Goal: Task Accomplishment & Management: Manage account settings

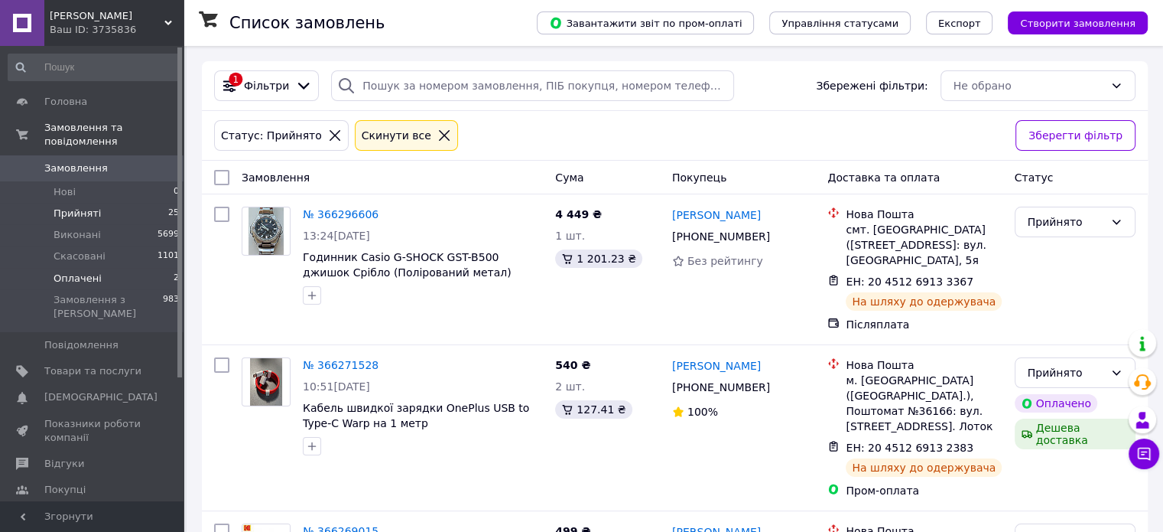
click at [126, 268] on li "Оплачені 2" at bounding box center [94, 278] width 188 height 21
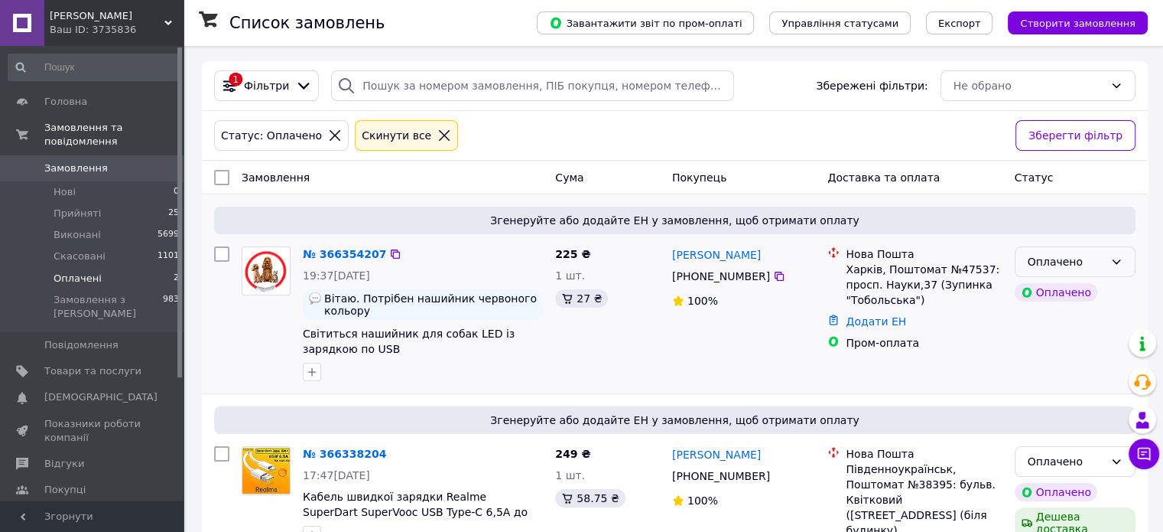
click at [1071, 259] on div "Оплачено" at bounding box center [1066, 261] width 76 height 17
click at [952, 366] on div "Нова Пошта Харків, Поштомат №47537: просп. Науки,37 (Зупинка "Тобольська") Дода…" at bounding box center [915, 313] width 187 height 147
click at [1098, 262] on div "Оплачено" at bounding box center [1066, 261] width 76 height 17
click at [1053, 298] on li "Прийнято" at bounding box center [1074, 295] width 119 height 28
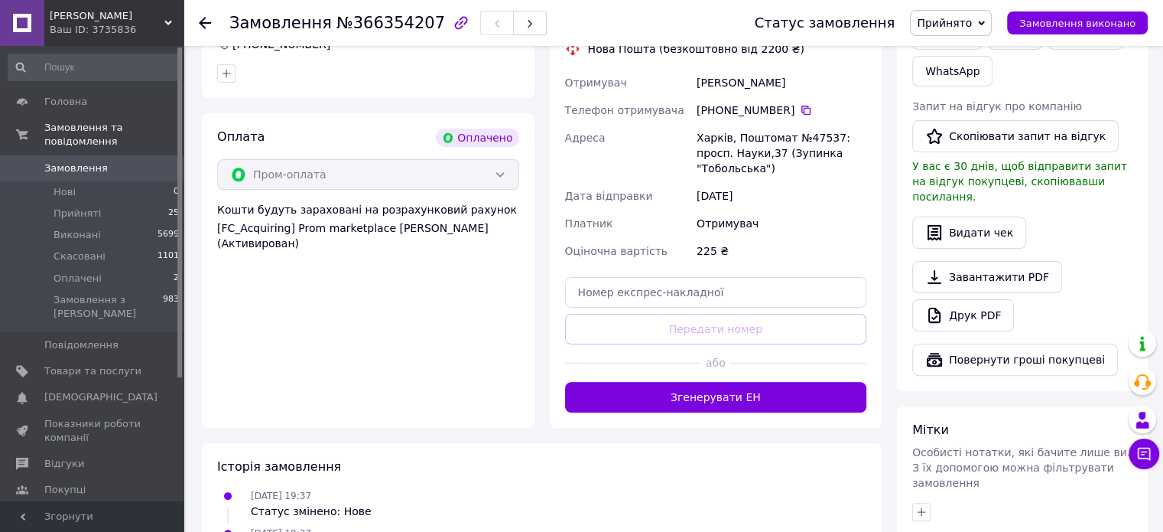
scroll to position [459, 0]
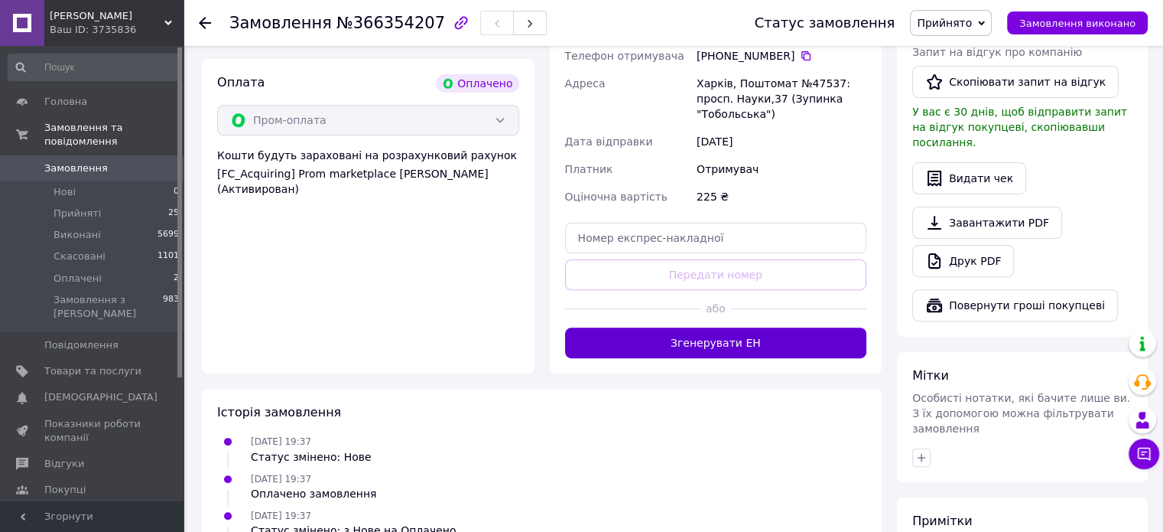
click at [733, 327] on button "Згенерувати ЕН" at bounding box center [716, 342] width 302 height 31
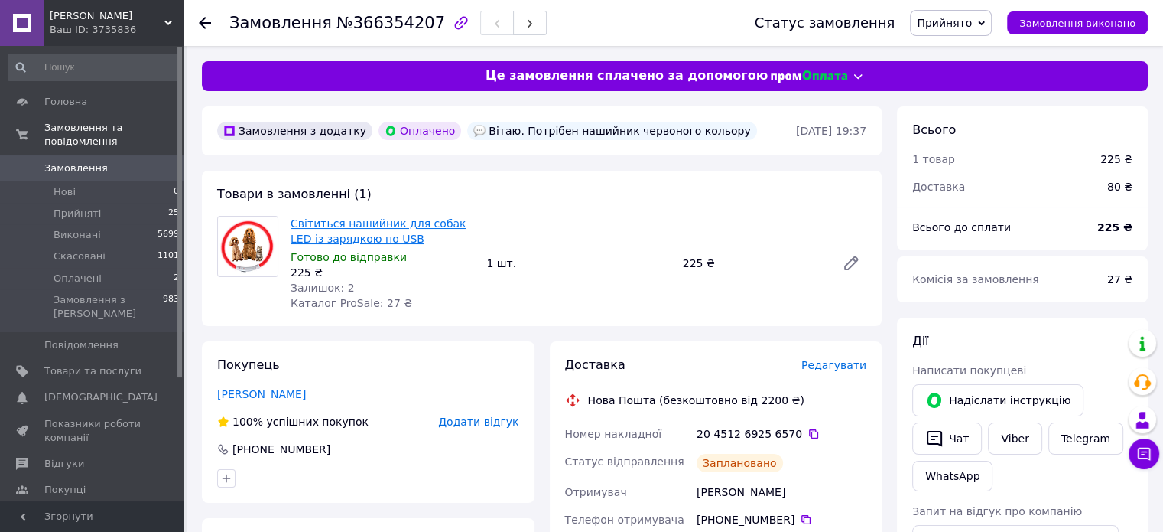
click at [359, 223] on link "Світиться нашийник для собак LED із зарядкою по USB" at bounding box center [378, 231] width 175 height 28
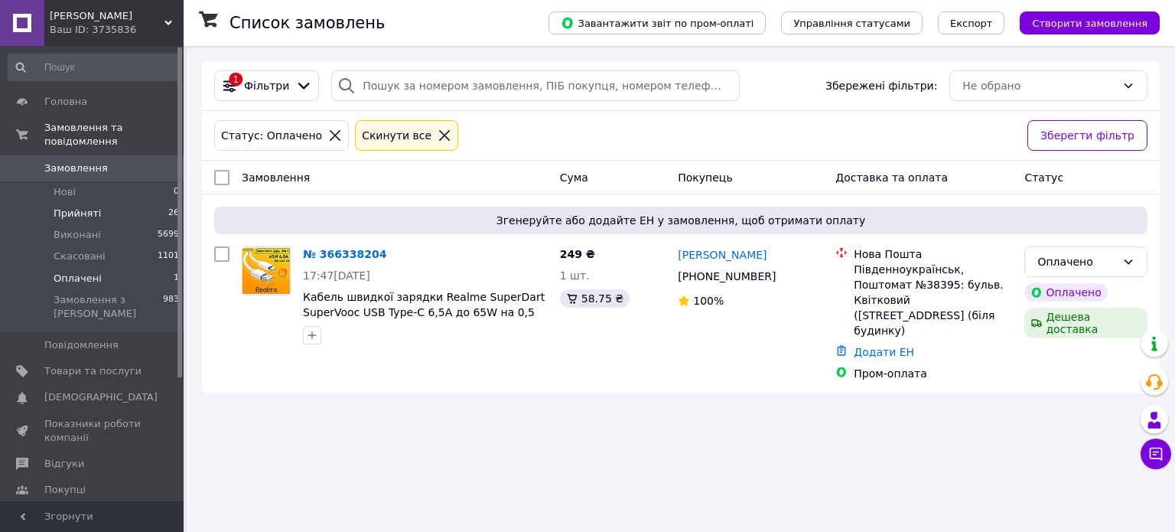
click at [83, 207] on span "Прийняті" at bounding box center [77, 214] width 47 height 14
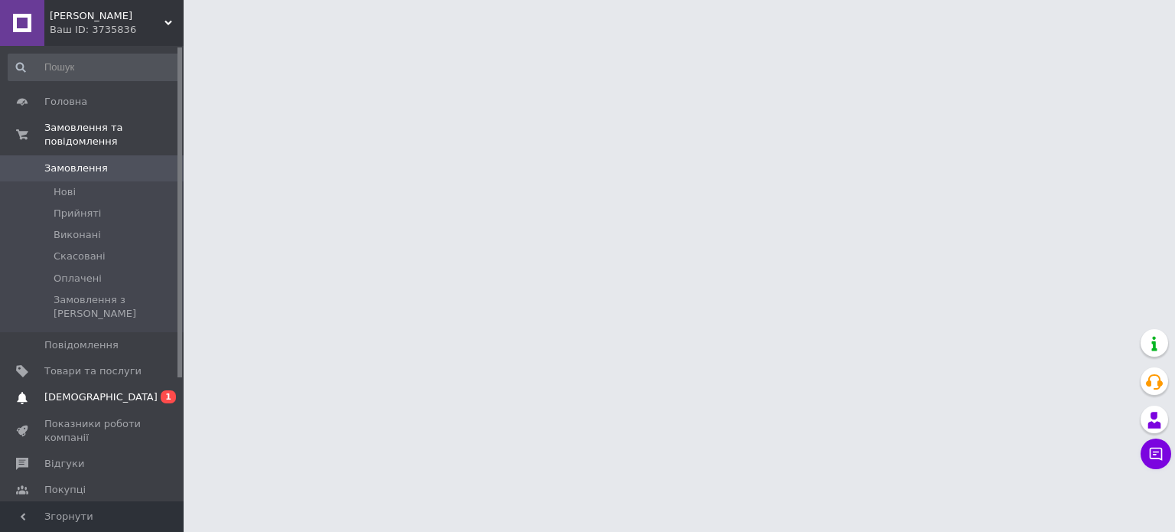
click at [80, 390] on span "[DEMOGRAPHIC_DATA]" at bounding box center [100, 397] width 113 height 14
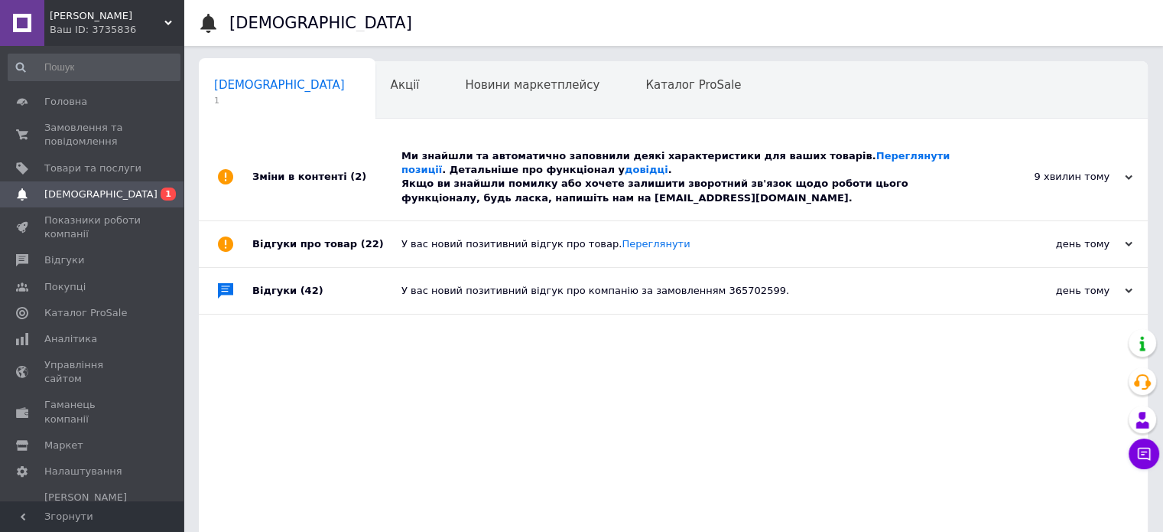
click at [606, 167] on div "Ми знайшли та автоматично заповнили деякі характеристики для ваших товарів. Пер…" at bounding box center [691, 177] width 578 height 56
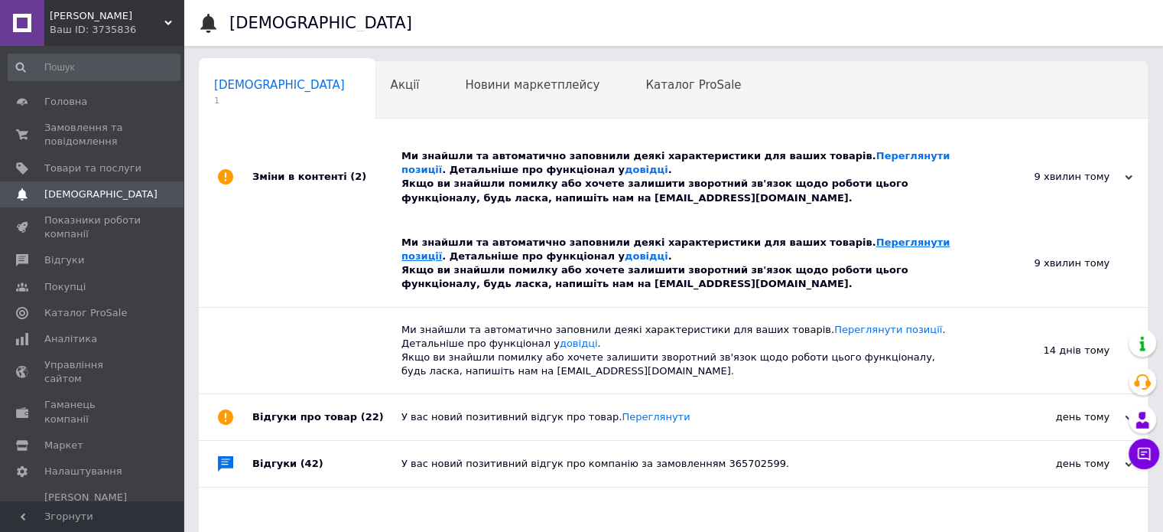
click at [870, 242] on link "Переглянути позиції" at bounding box center [676, 248] width 548 height 25
